Goal: Information Seeking & Learning: Learn about a topic

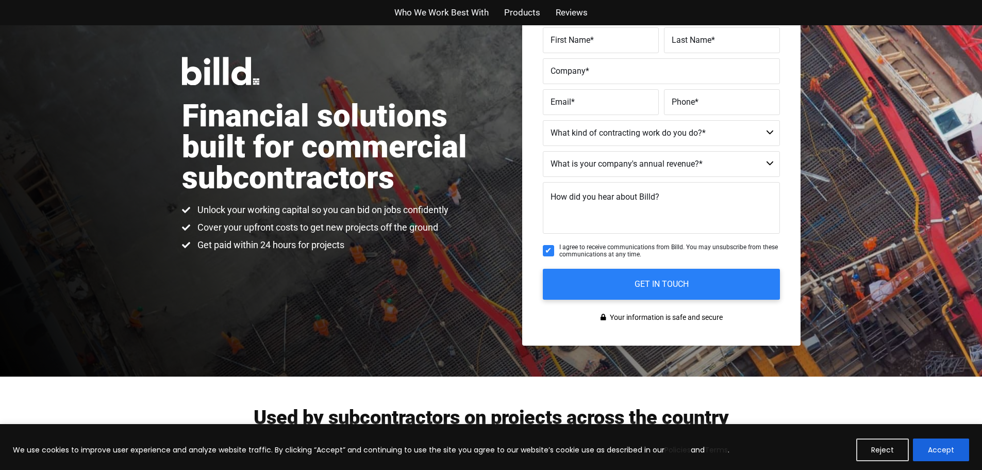
scroll to position [103, 0]
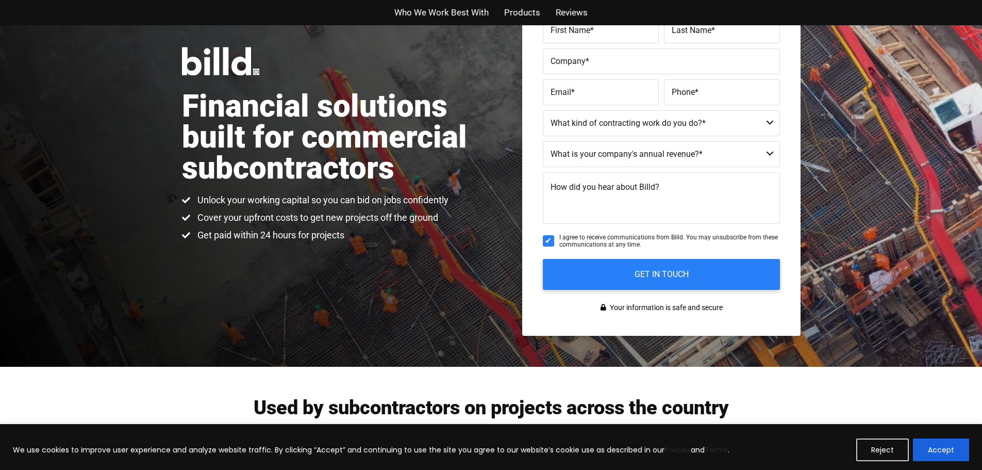
click at [526, 10] on span "Products" at bounding box center [522, 12] width 36 height 15
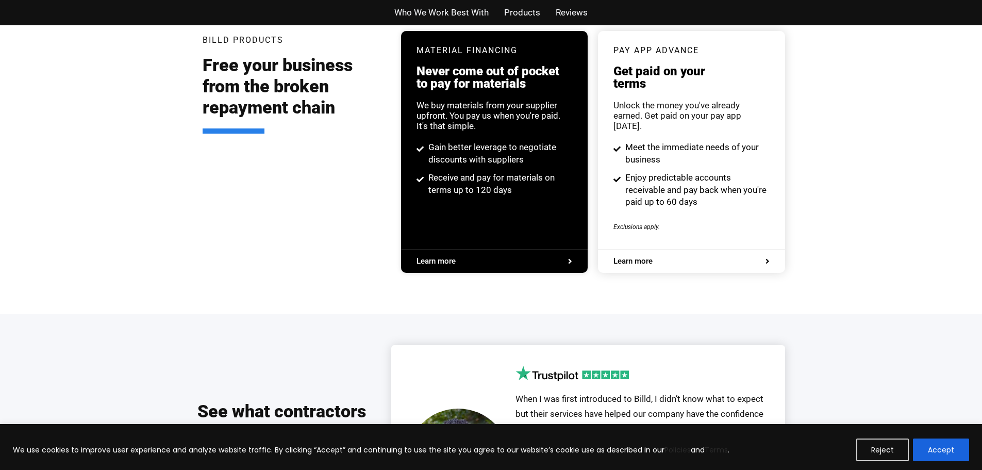
scroll to position [1913, 0]
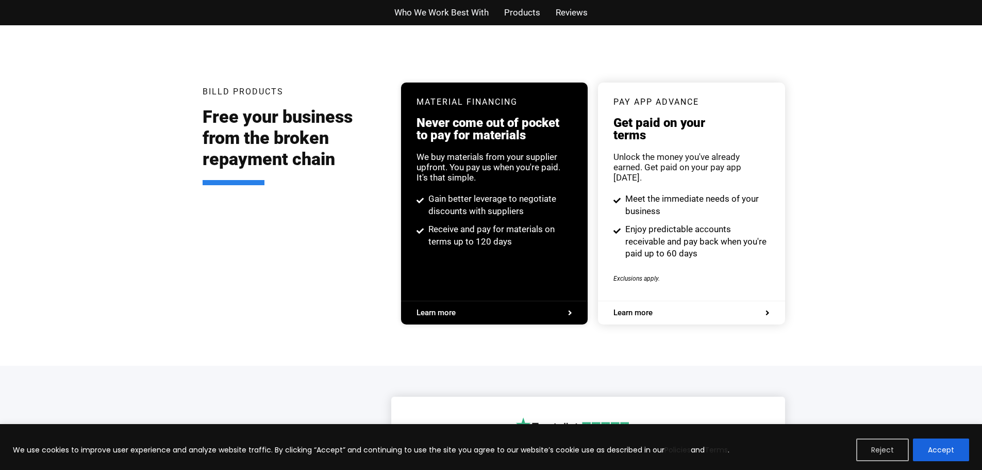
click at [900, 444] on button "Reject" at bounding box center [882, 449] width 53 height 23
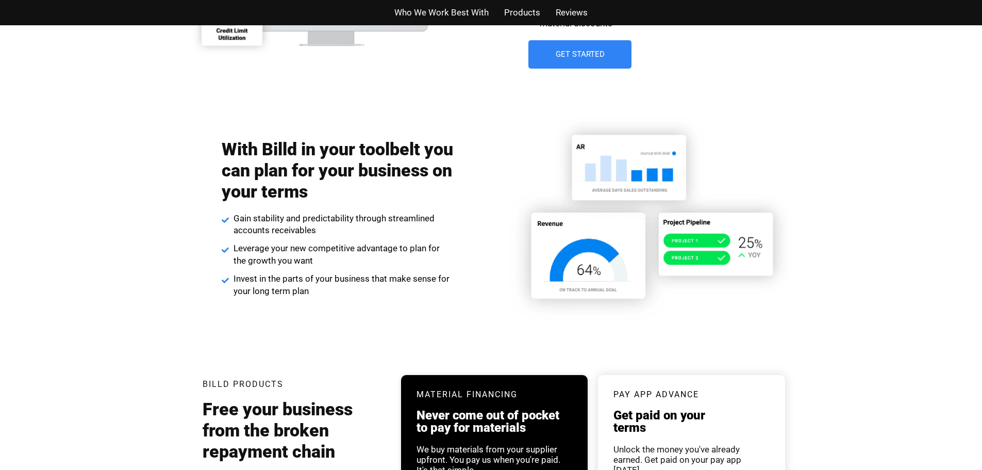
scroll to position [1466, 0]
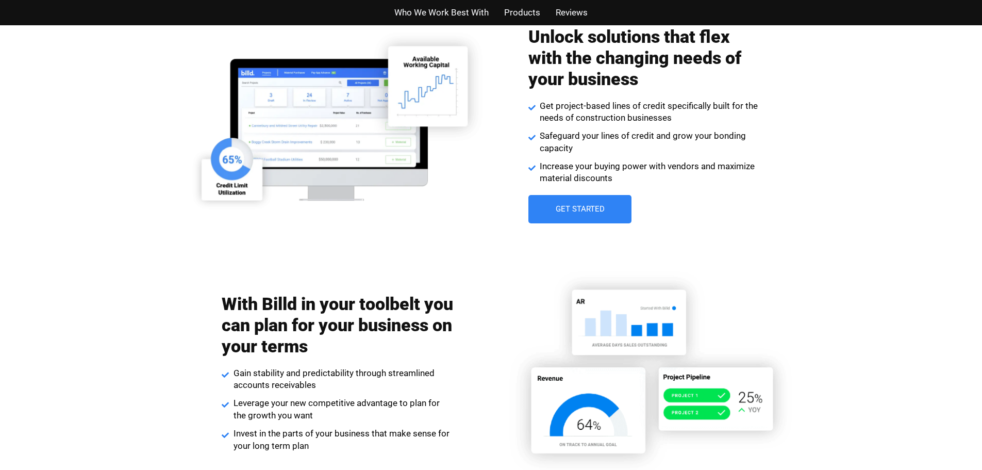
click at [458, 10] on span "Who We Work Best With" at bounding box center [441, 12] width 94 height 15
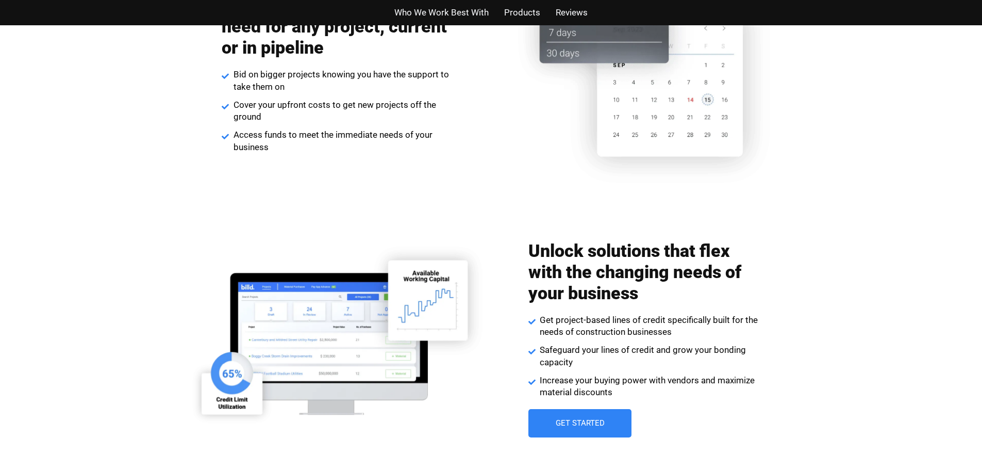
scroll to position [1255, 0]
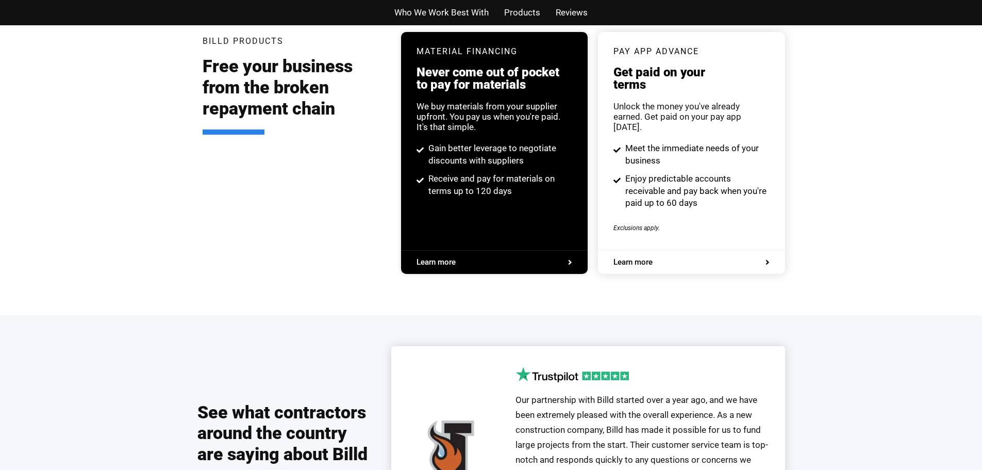
scroll to position [1965, 0]
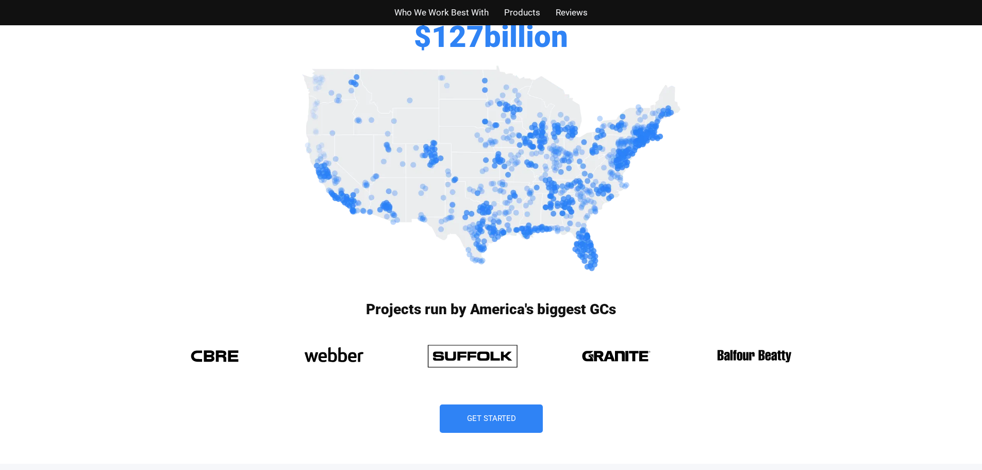
scroll to position [103, 0]
